Goal: Transaction & Acquisition: Purchase product/service

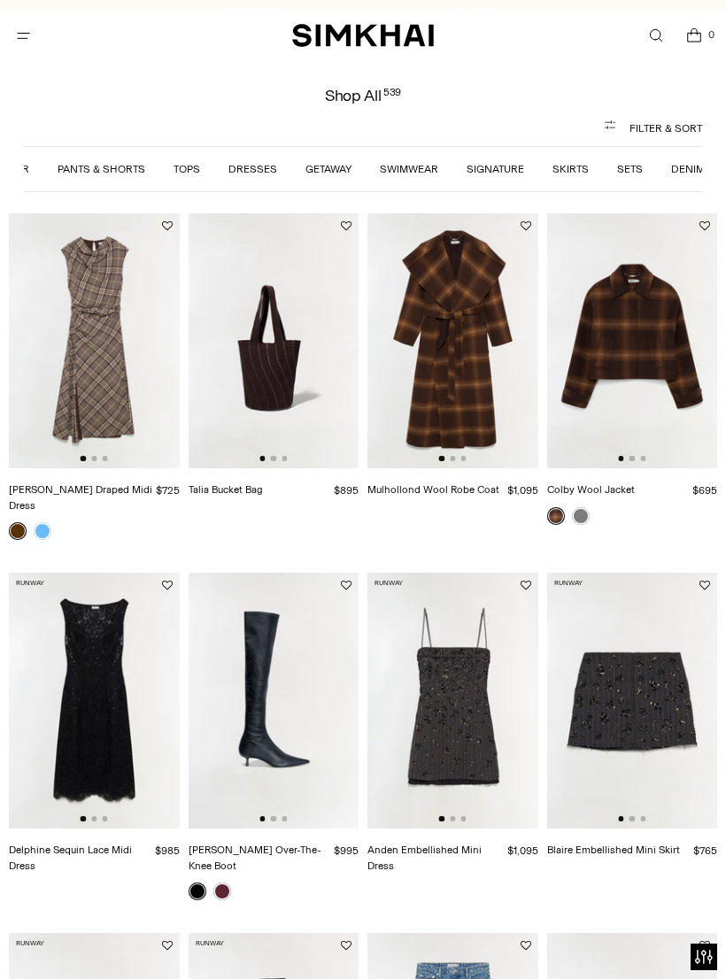
scroll to position [0, 219]
click at [253, 164] on link "Dresses" at bounding box center [253, 169] width 49 height 12
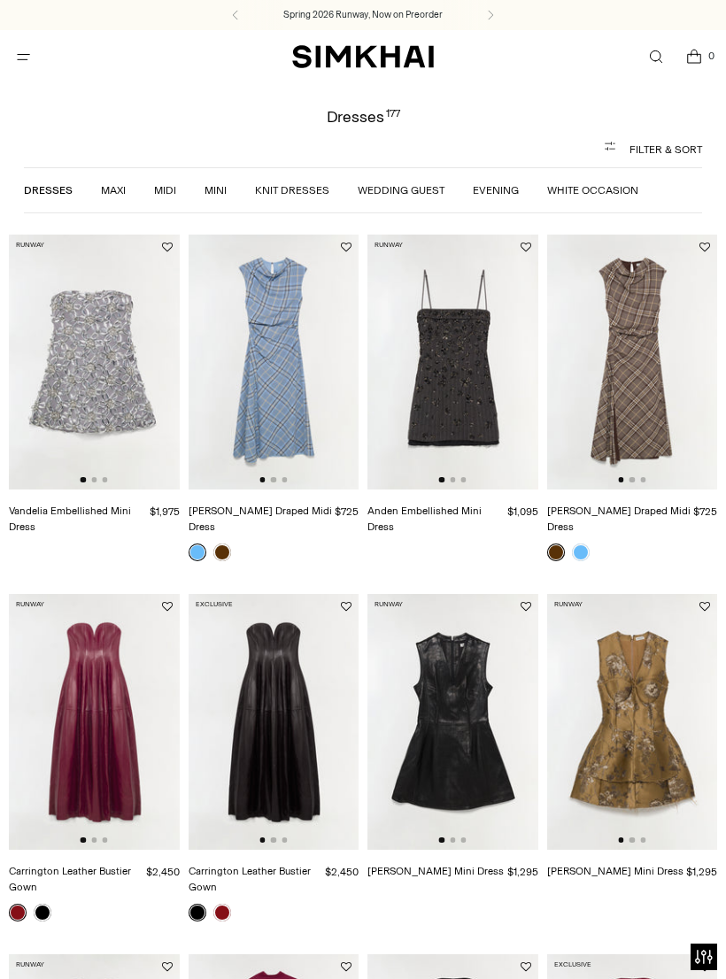
click at [368, 188] on link "Wedding Guest" at bounding box center [401, 190] width 87 height 12
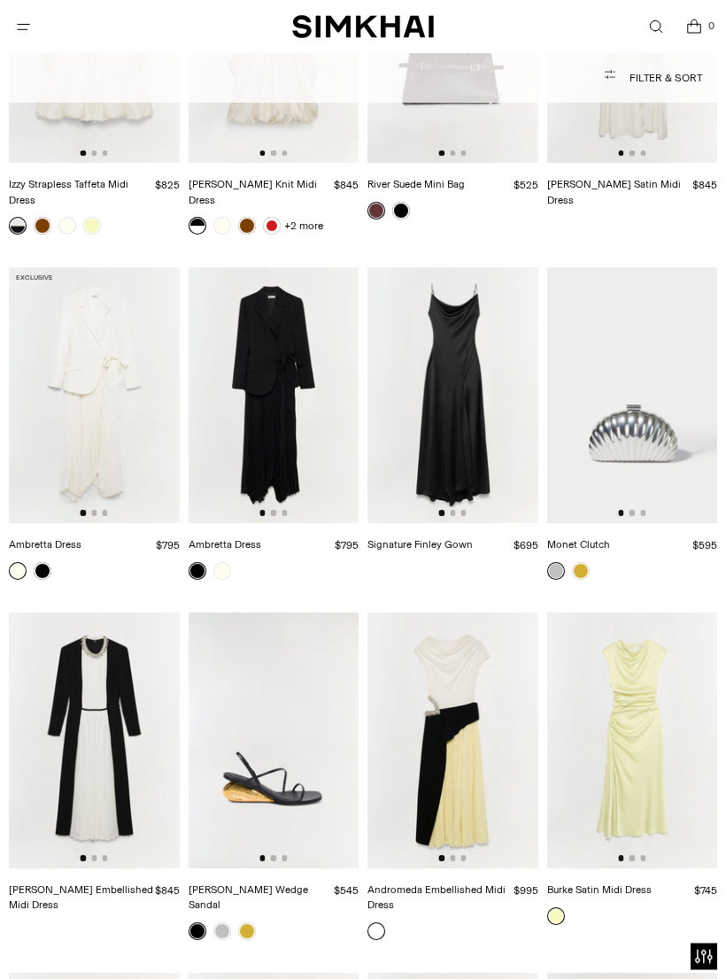
scroll to position [4013, 0]
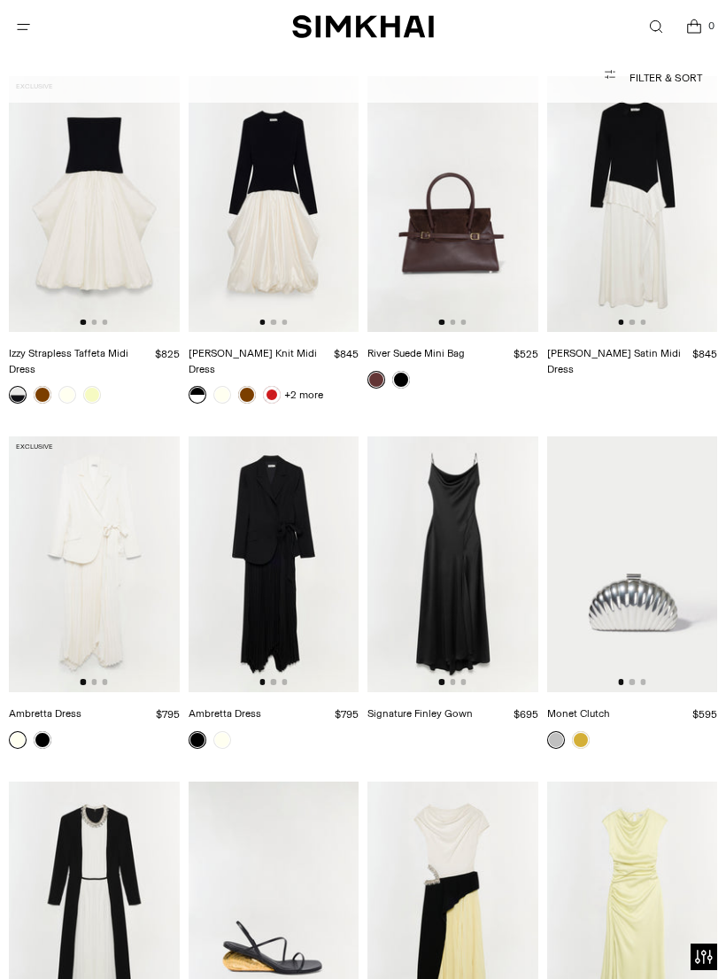
click at [261, 492] on img at bounding box center [274, 564] width 171 height 256
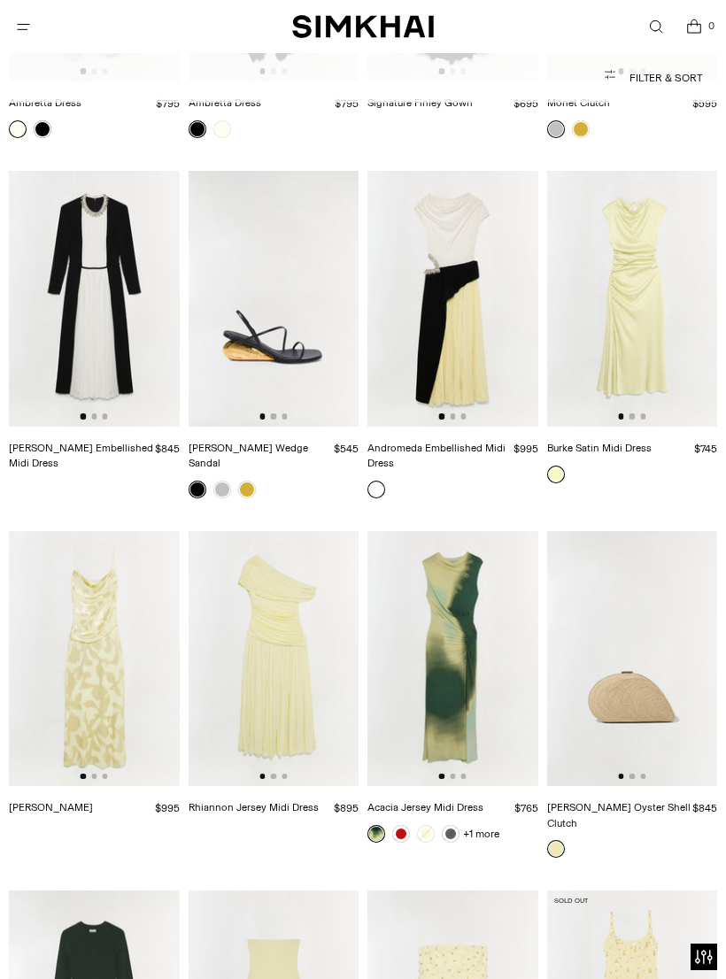
scroll to position [4622, 0]
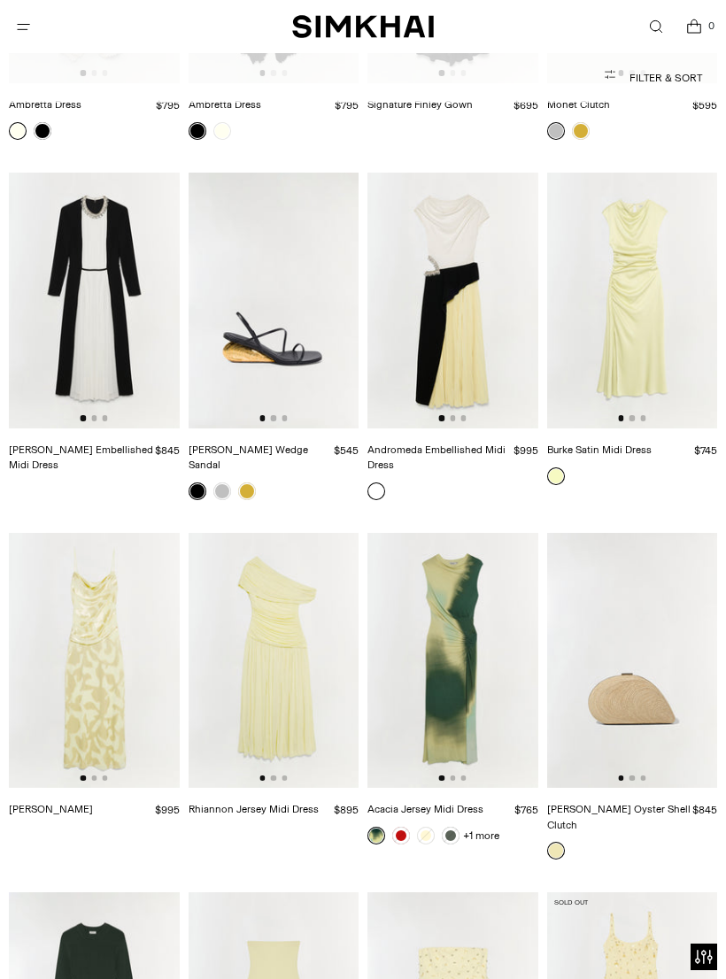
click at [660, 15] on span "Open search modal" at bounding box center [655, 26] width 29 height 29
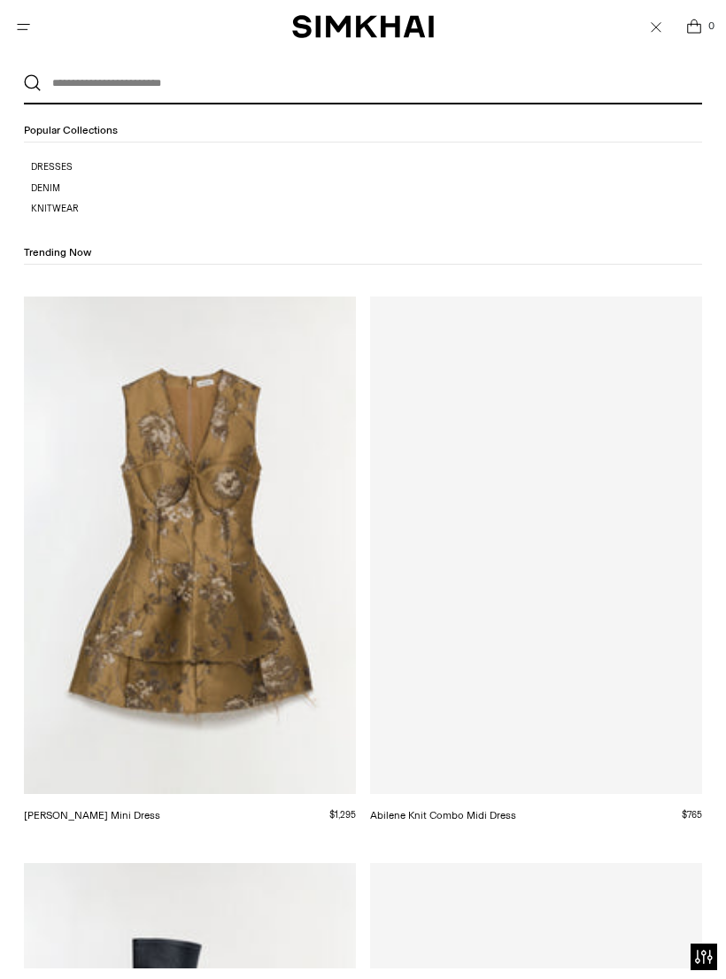
scroll to position [0, 0]
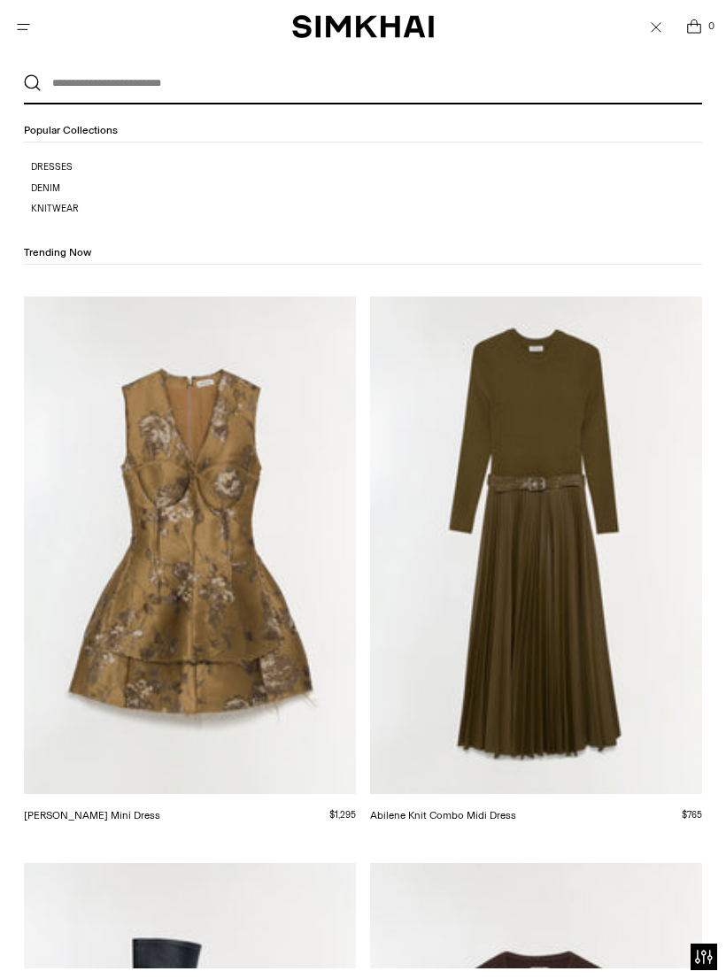
click at [72, 90] on input "text" at bounding box center [359, 83] width 635 height 39
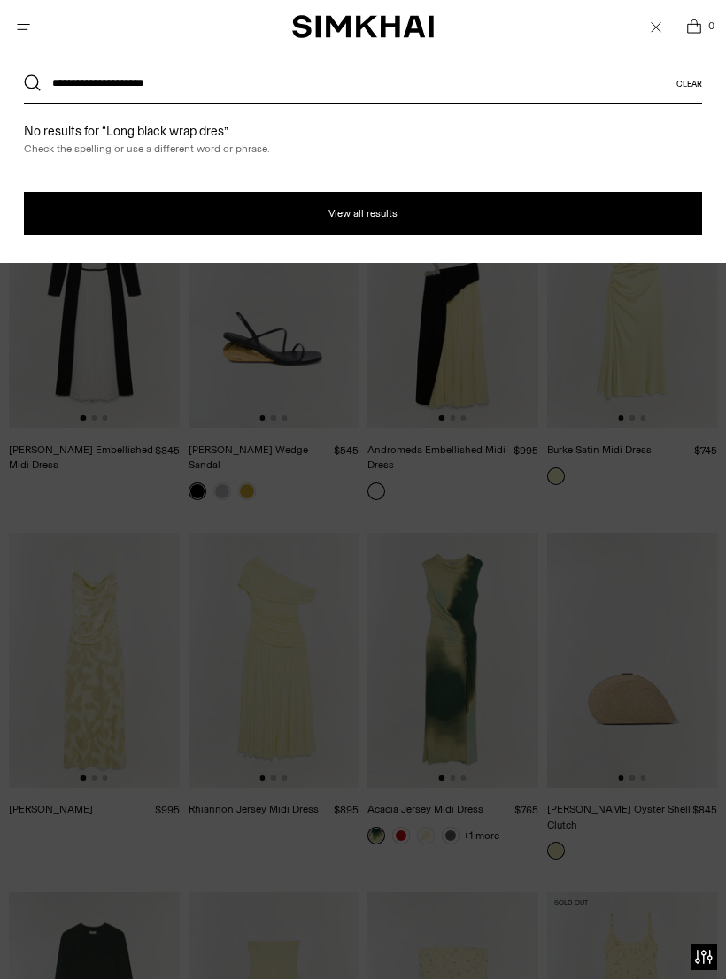
type input "**********"
click at [33, 83] on button "Search" at bounding box center [33, 83] width 18 height 18
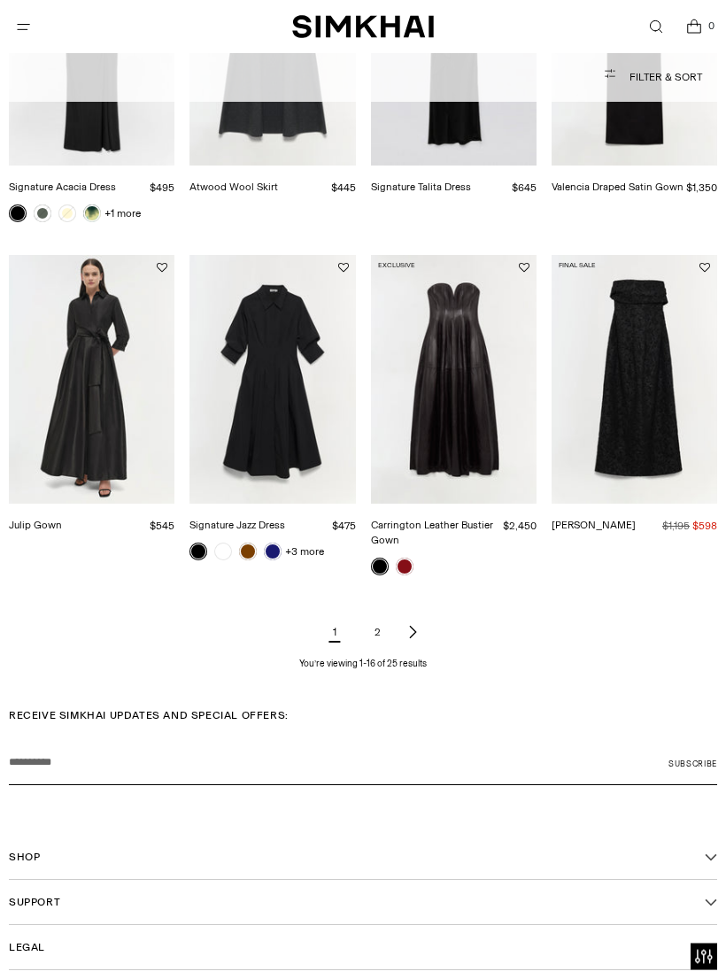
scroll to position [1090, 0]
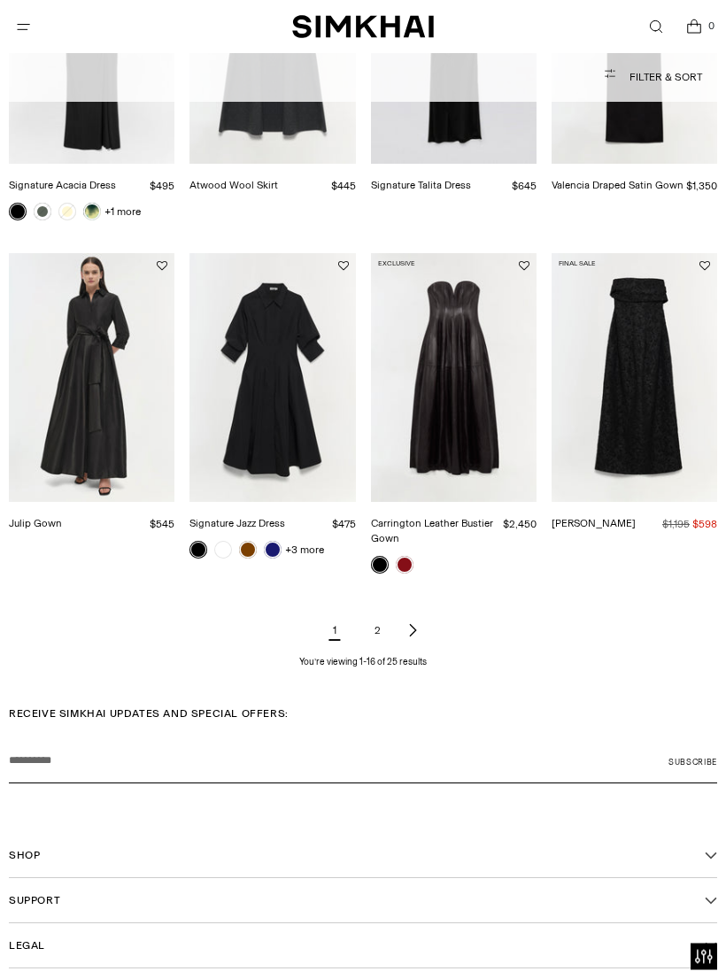
click at [403, 622] on link "Next page of results" at bounding box center [412, 631] width 21 height 35
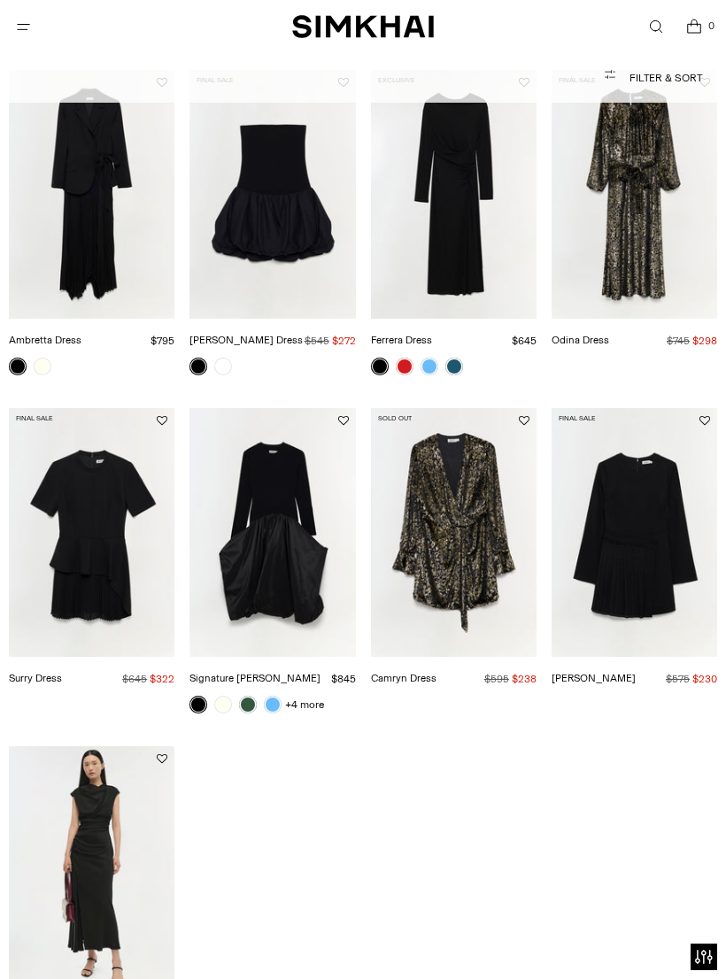
scroll to position [189, 0]
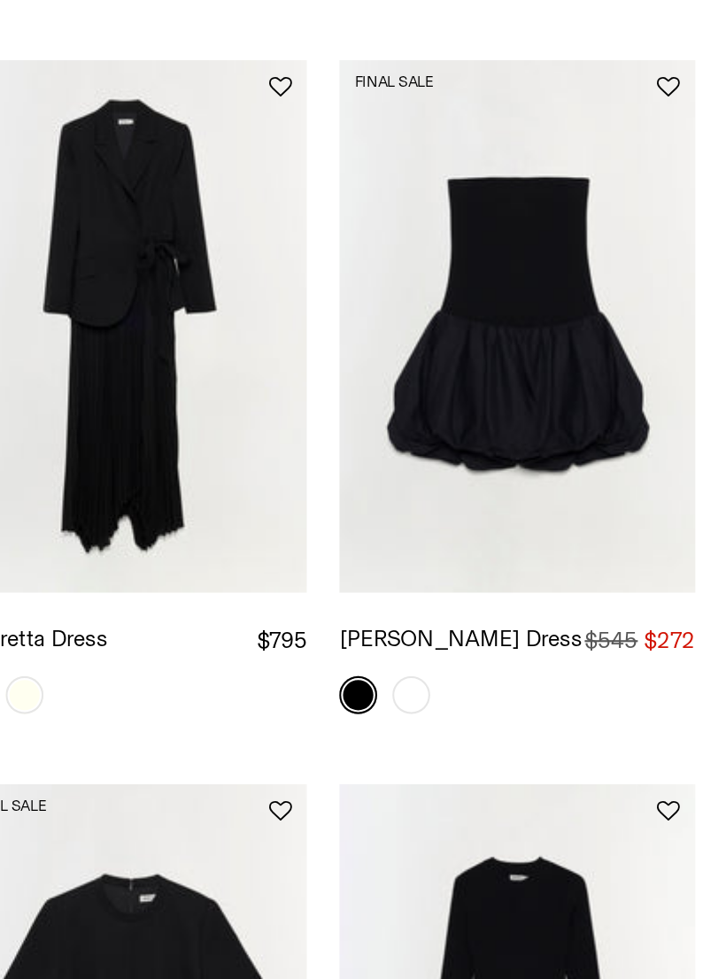
click at [50, 389] on link "Ambretta Dress" at bounding box center [45, 395] width 73 height 12
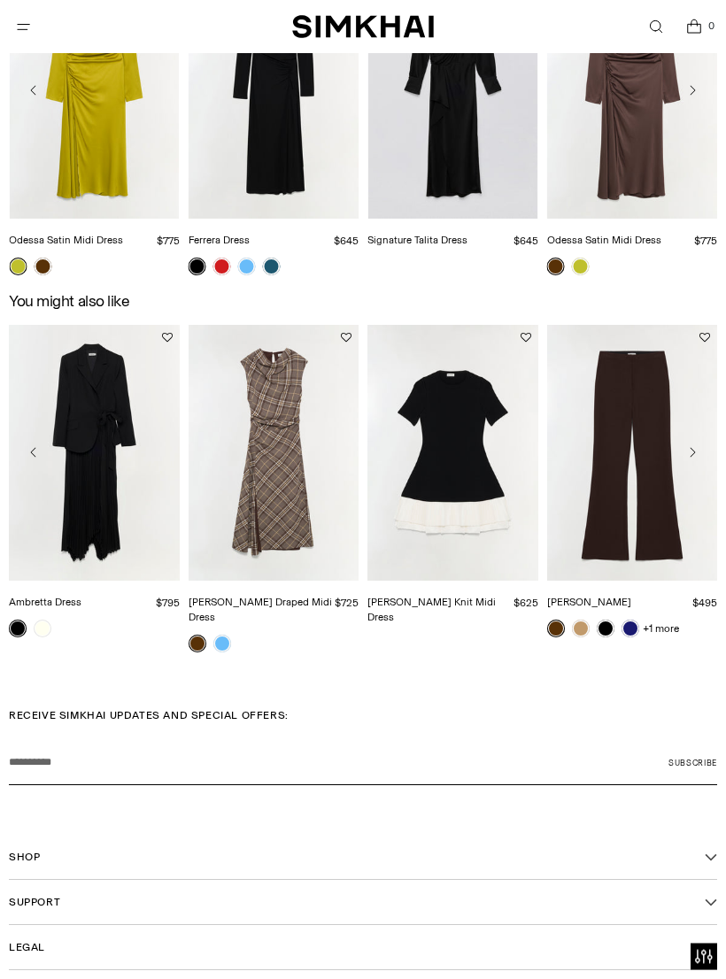
scroll to position [2019, 0]
